Goal: Task Accomplishment & Management: Manage account settings

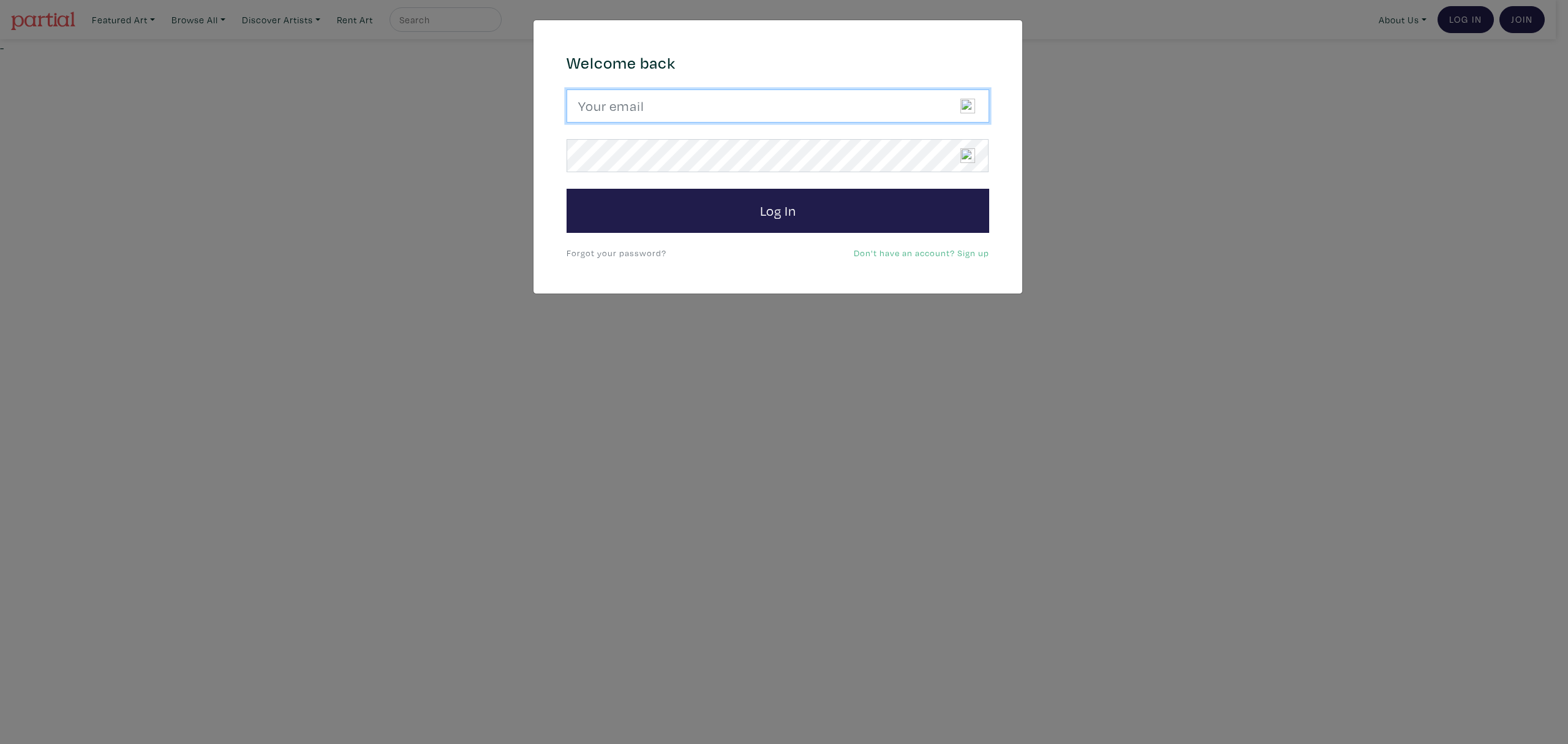
click at [643, 106] on input "email" at bounding box center [778, 106] width 422 height 33
type input "candicegrantart@outlook.com"
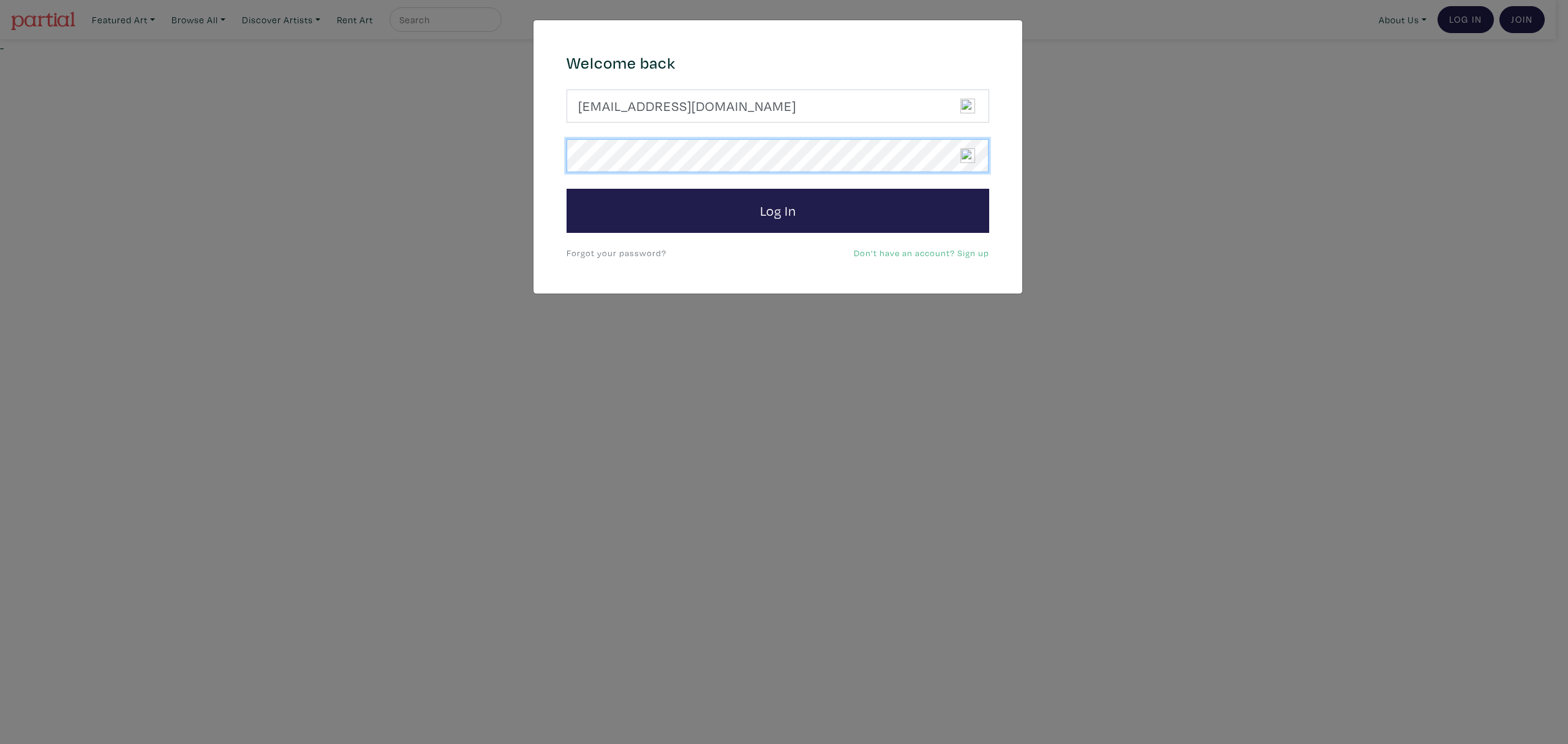
click at [567, 189] on button "Log In" at bounding box center [778, 210] width 422 height 44
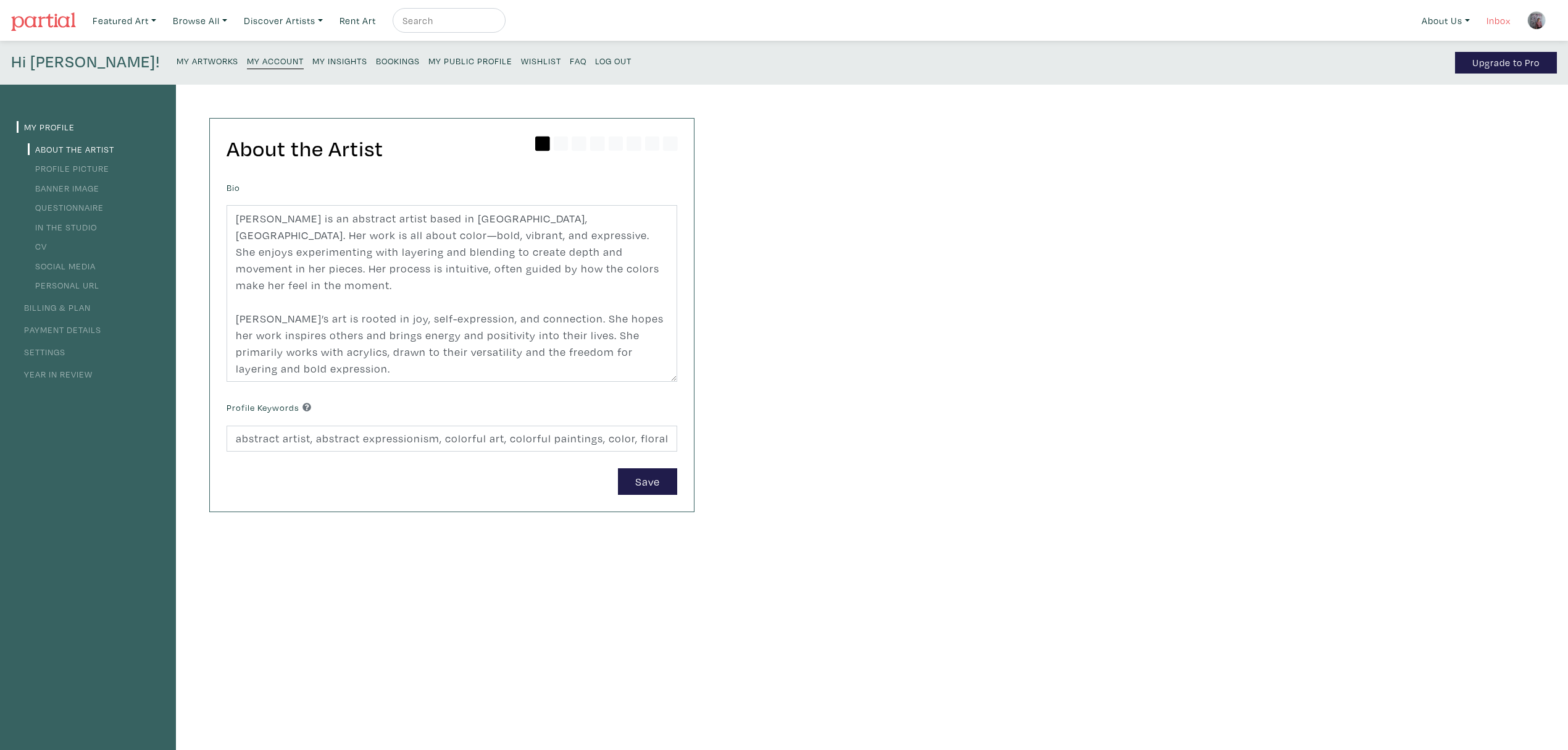
click at [1495, 15] on link "Inbox" at bounding box center [1499, 21] width 35 height 25
